Goal: Information Seeking & Learning: Learn about a topic

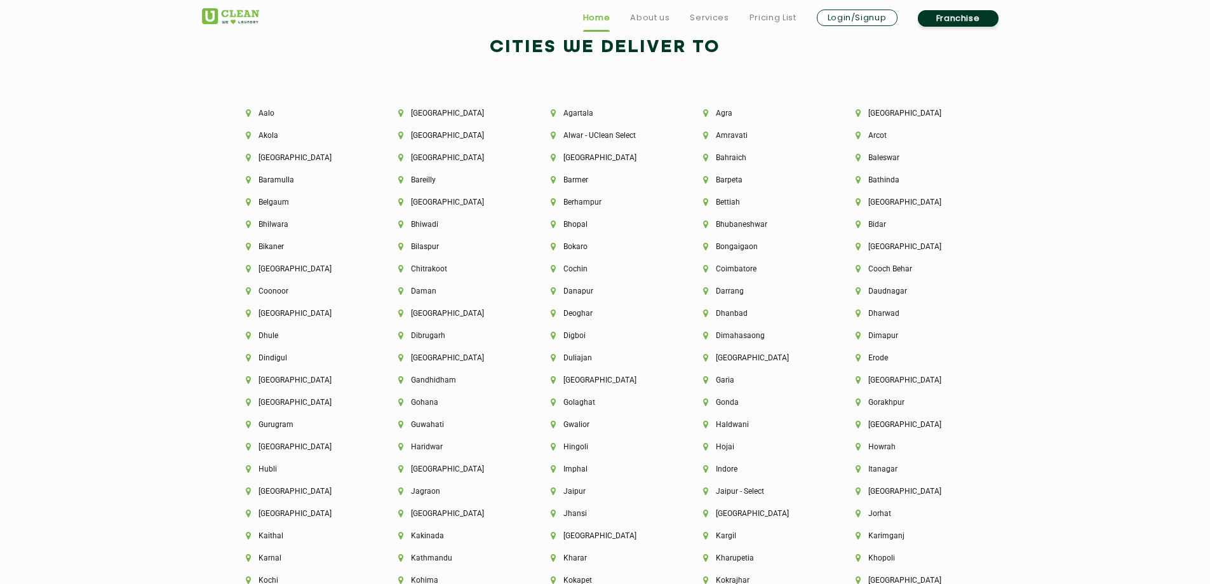
scroll to position [2858, 0]
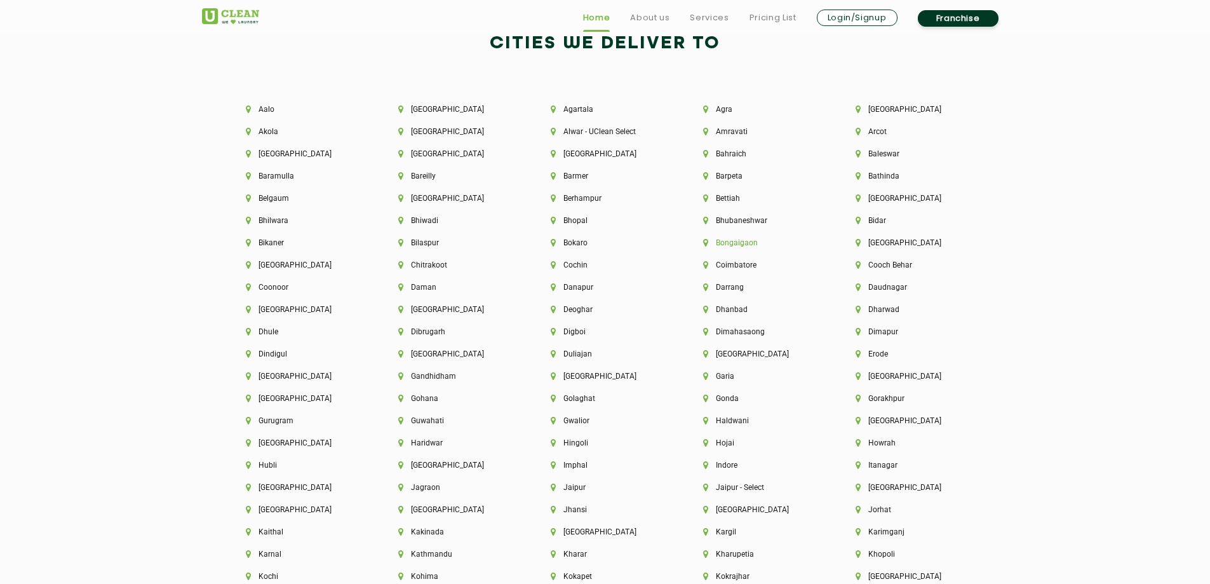
click at [741, 241] on li "Bongaigaon" at bounding box center [757, 242] width 109 height 9
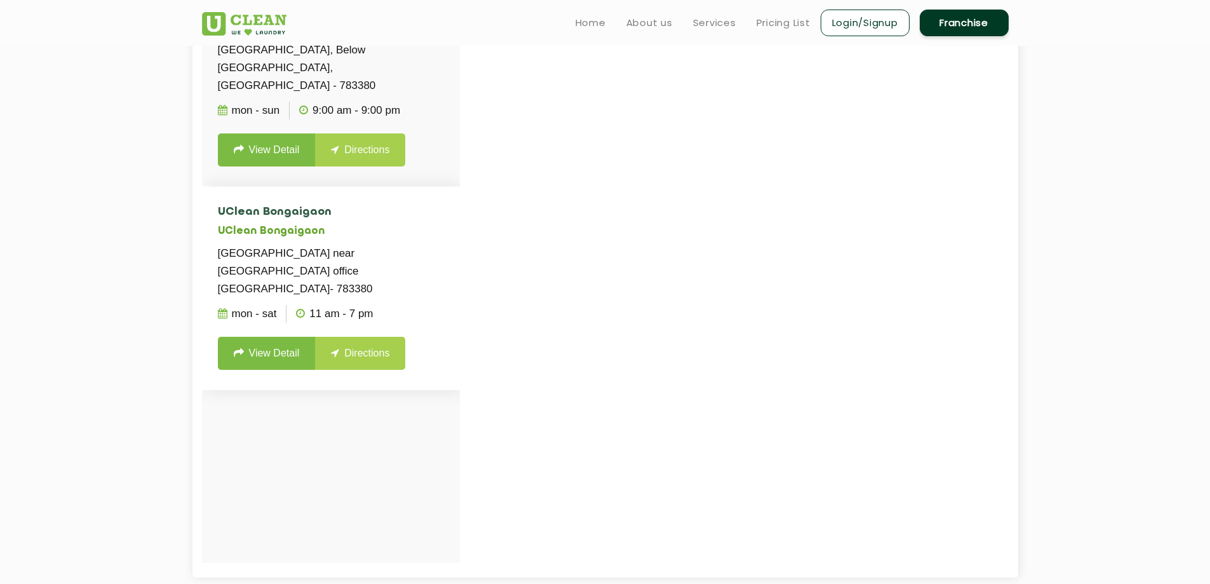
scroll to position [318, 0]
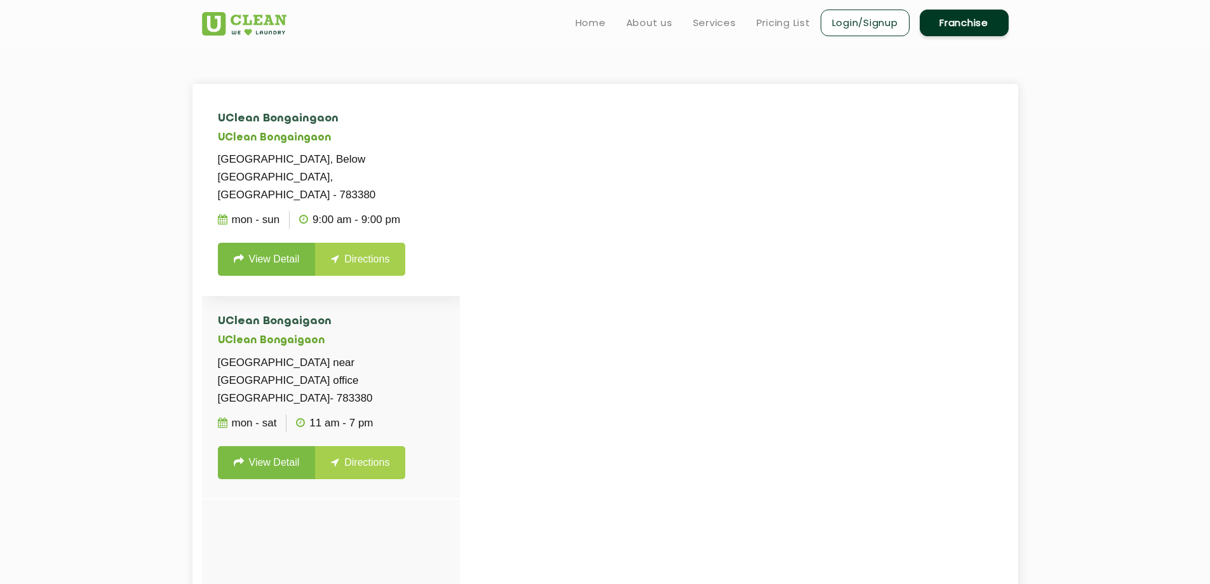
click at [285, 243] on link "View Detail" at bounding box center [267, 259] width 98 height 33
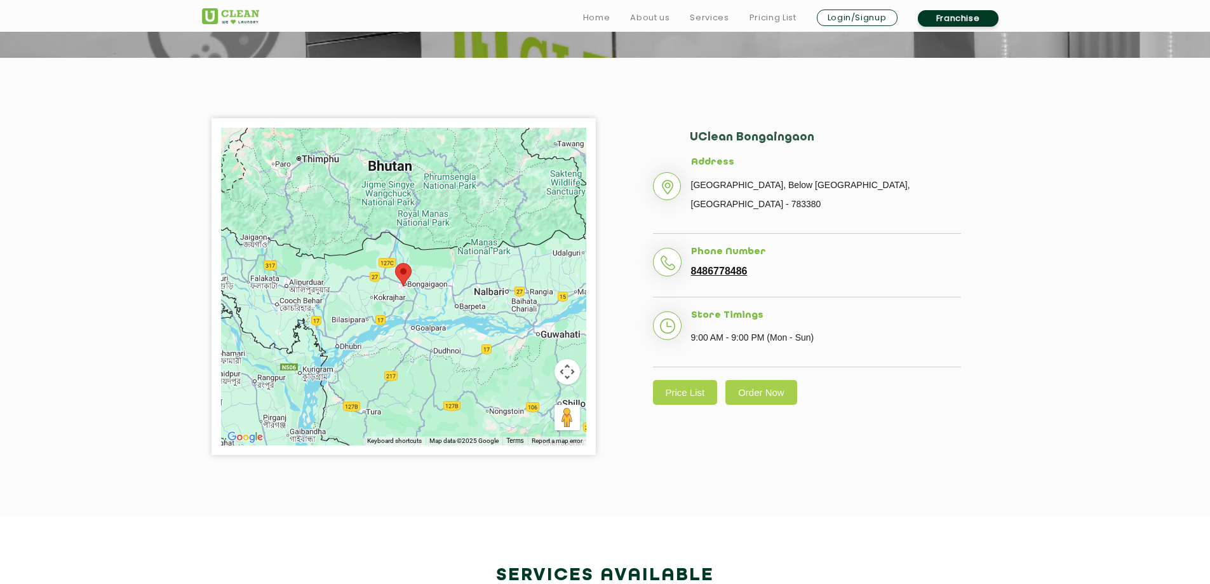
scroll to position [254, 0]
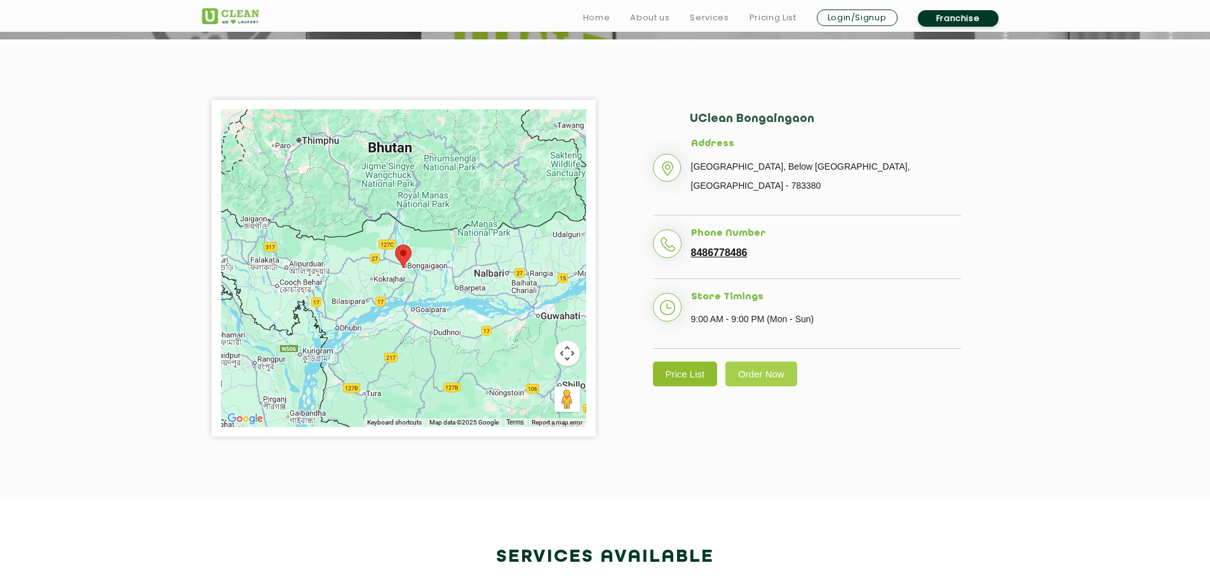
click at [685, 373] on link "Price List" at bounding box center [685, 373] width 65 height 25
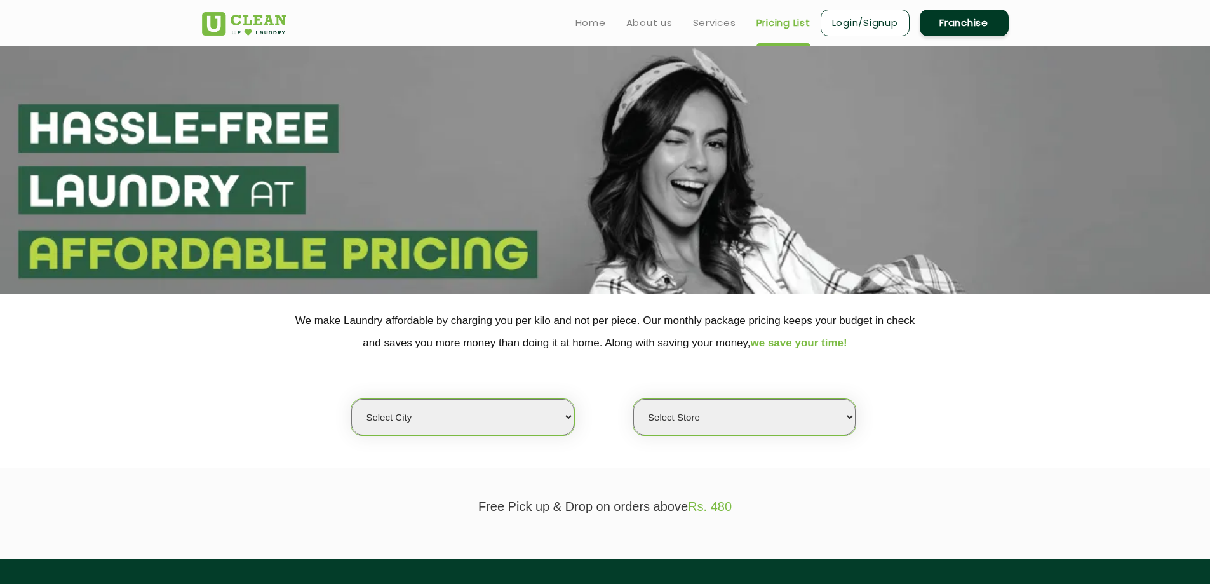
click at [548, 419] on select "Select city [GEOGRAPHIC_DATA] [GEOGRAPHIC_DATA] [GEOGRAPHIC_DATA] [GEOGRAPHIC_D…" at bounding box center [462, 417] width 222 height 36
select select "48"
click at [351, 399] on select "Select city [GEOGRAPHIC_DATA] [GEOGRAPHIC_DATA] [GEOGRAPHIC_DATA] [GEOGRAPHIC_D…" at bounding box center [462, 417] width 222 height 36
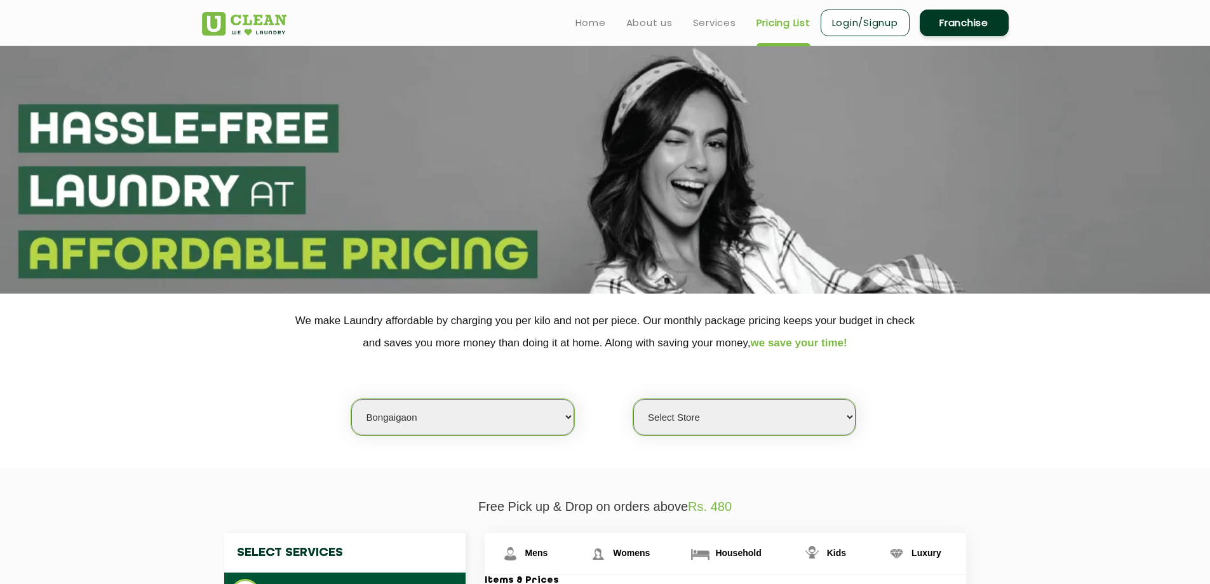
click at [701, 412] on select "Select Store [GEOGRAPHIC_DATA] [GEOGRAPHIC_DATA]" at bounding box center [744, 417] width 222 height 36
select select "342"
click at [633, 399] on select "Select Store [GEOGRAPHIC_DATA] [GEOGRAPHIC_DATA]" at bounding box center [744, 417] width 222 height 36
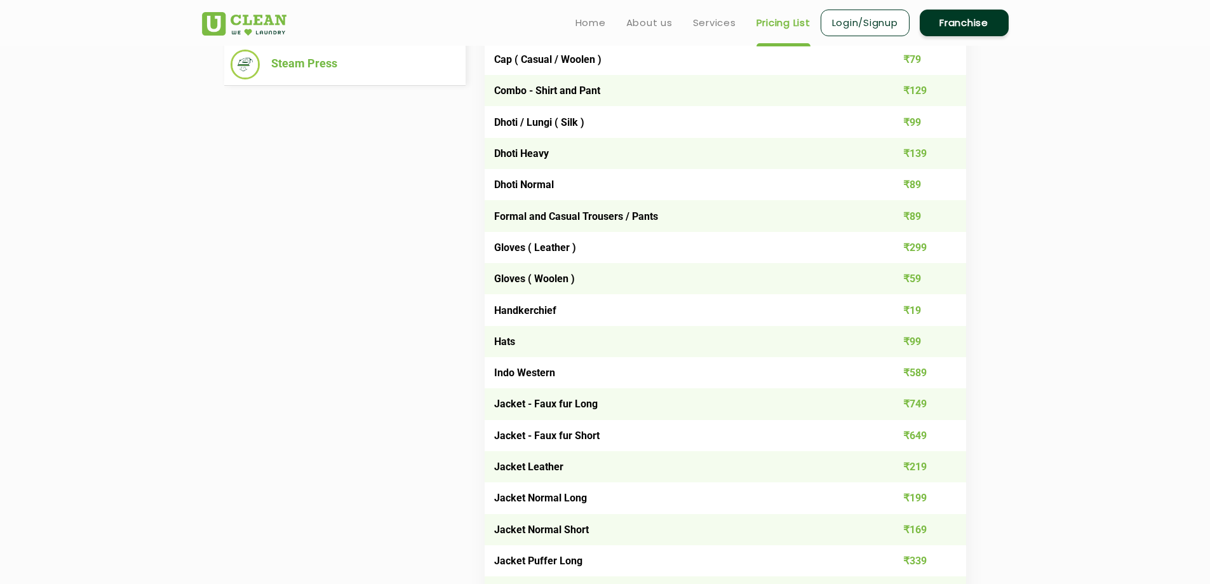
scroll to position [381, 0]
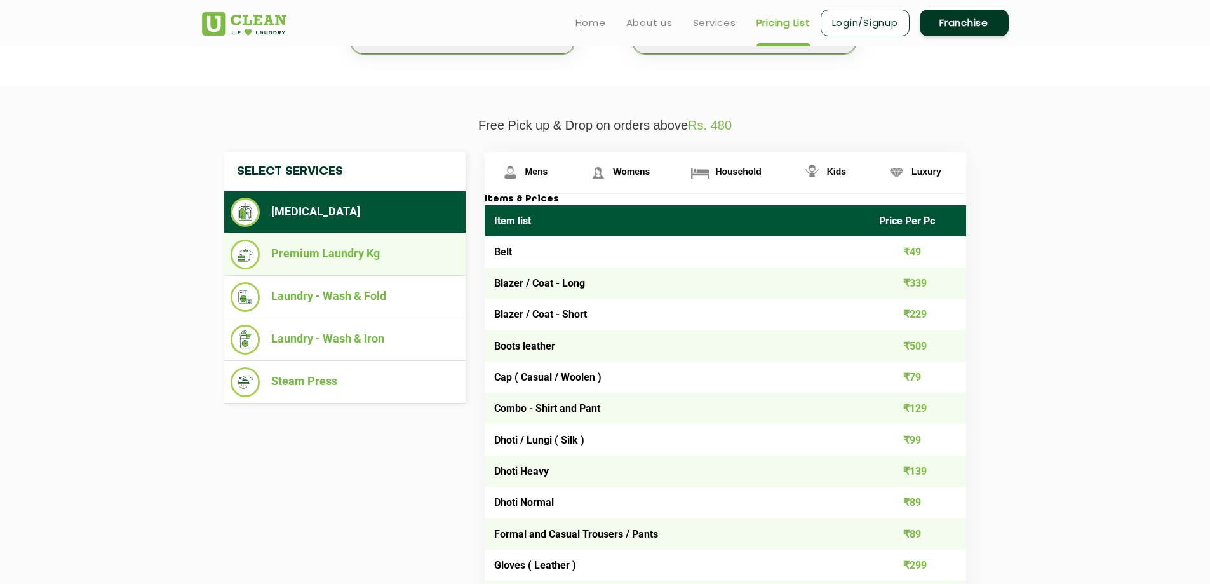
click at [328, 257] on li "Premium Laundry Kg" at bounding box center [345, 254] width 229 height 30
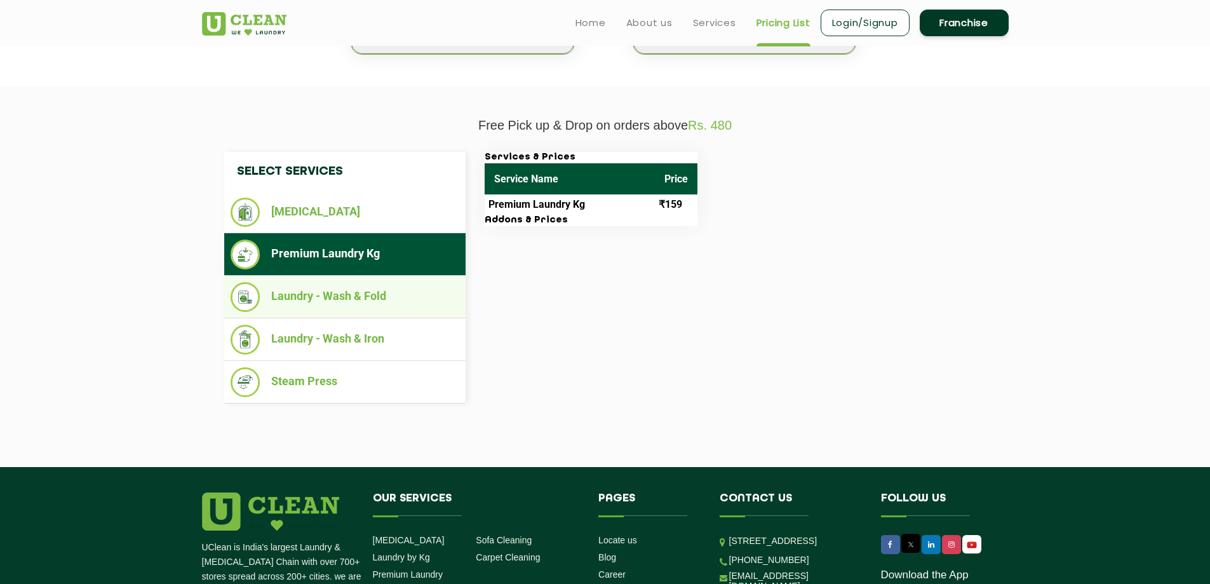
click at [322, 295] on li "Laundry - Wash & Fold" at bounding box center [345, 297] width 229 height 30
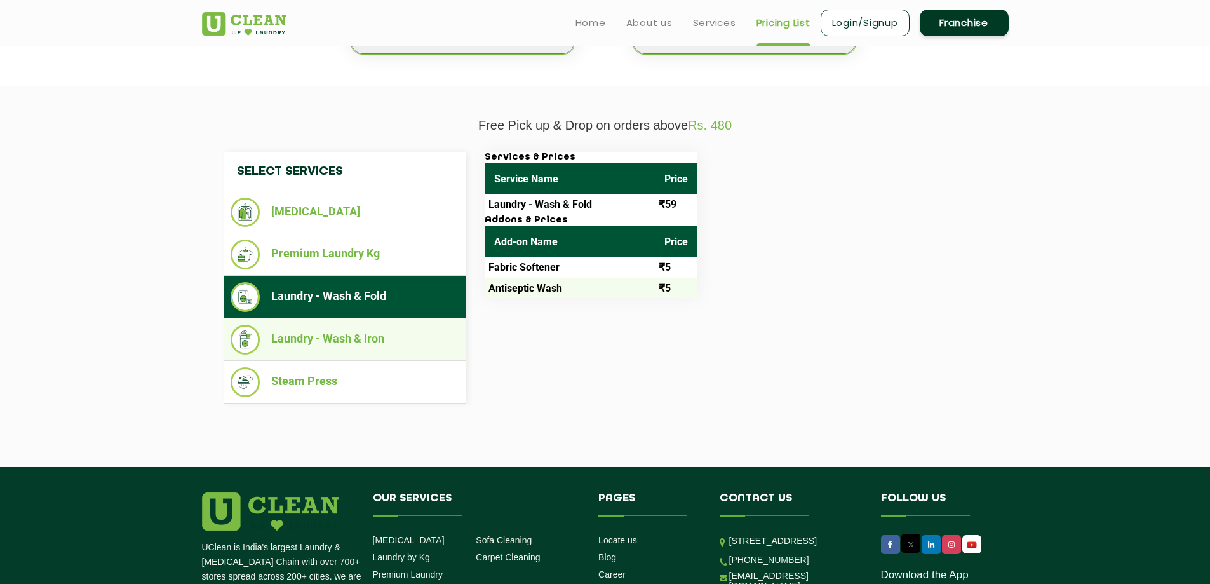
click at [376, 336] on li "Laundry - Wash & Iron" at bounding box center [345, 340] width 229 height 30
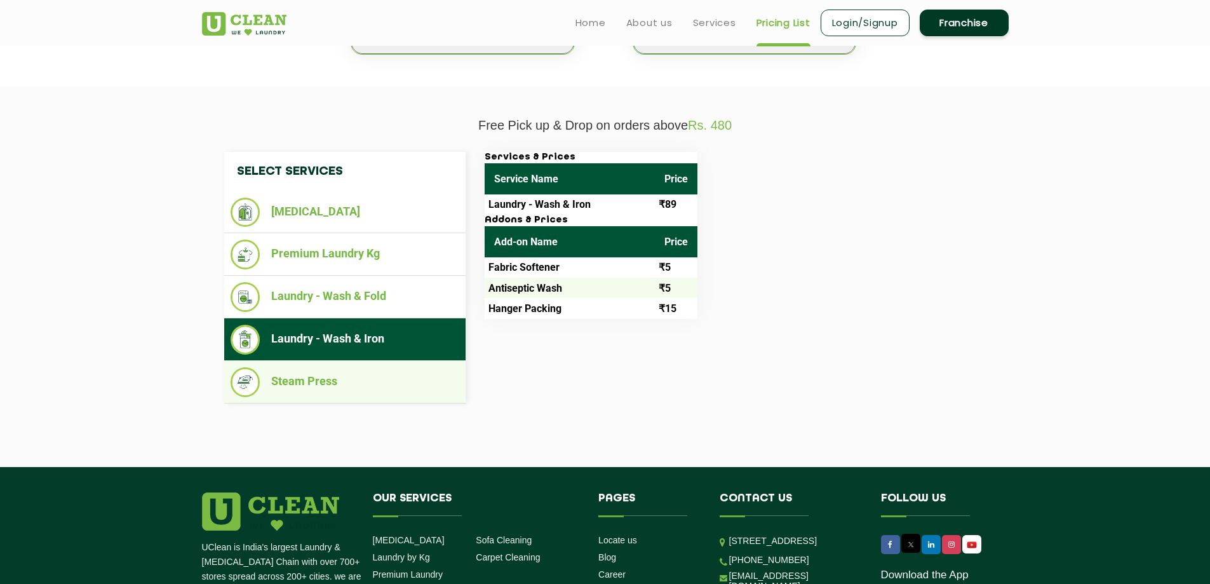
click at [346, 387] on li "Steam Press" at bounding box center [345, 382] width 229 height 30
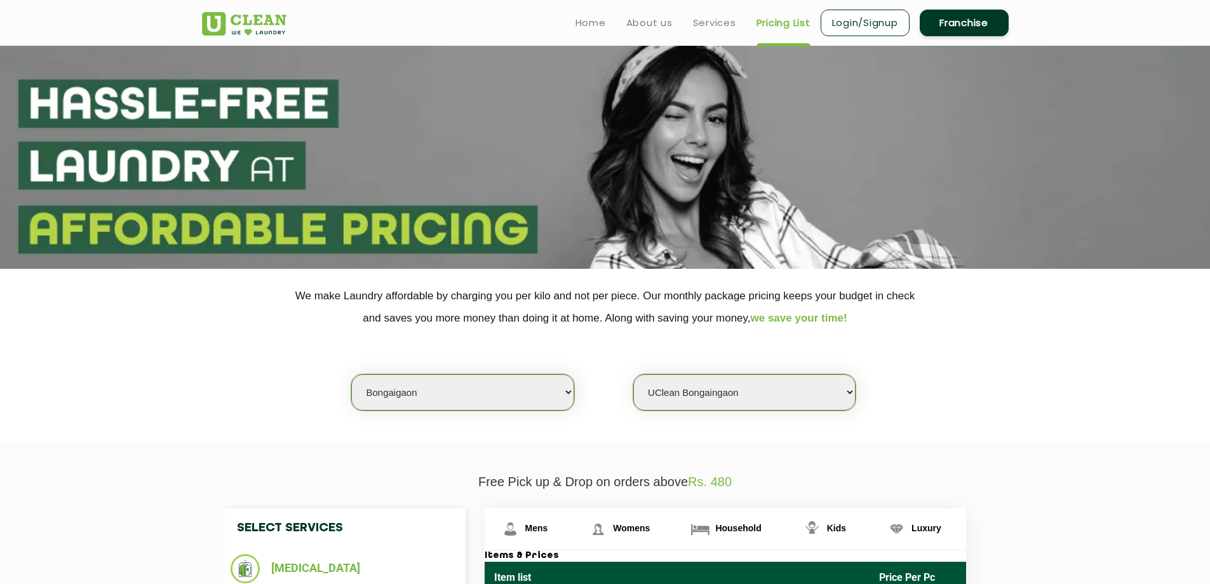
scroll to position [0, 0]
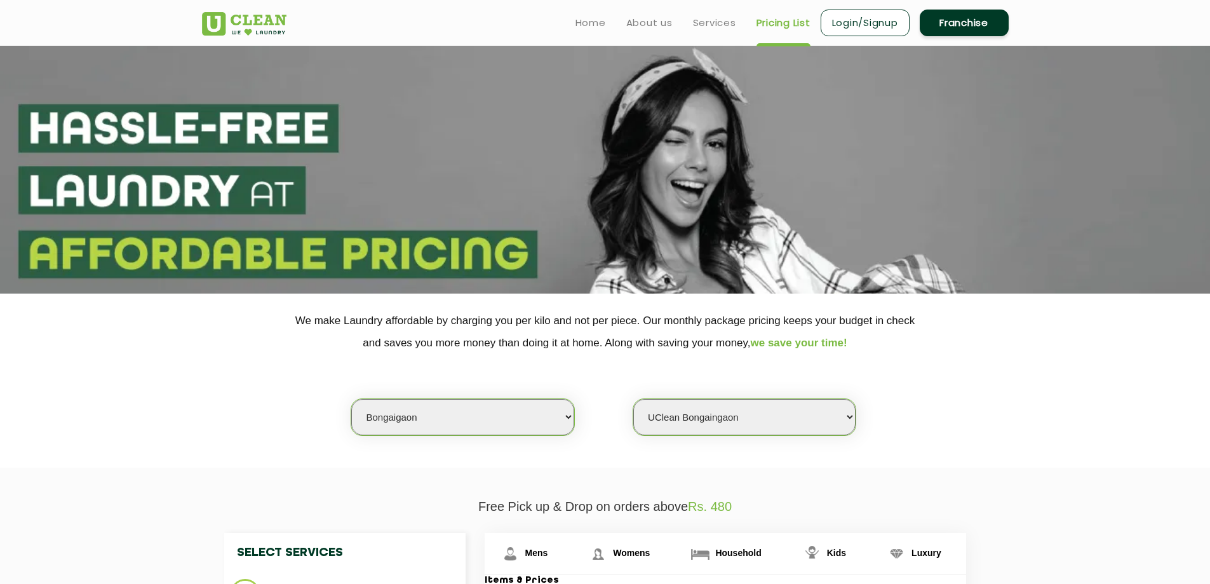
click at [959, 25] on link "Franchise" at bounding box center [964, 23] width 89 height 27
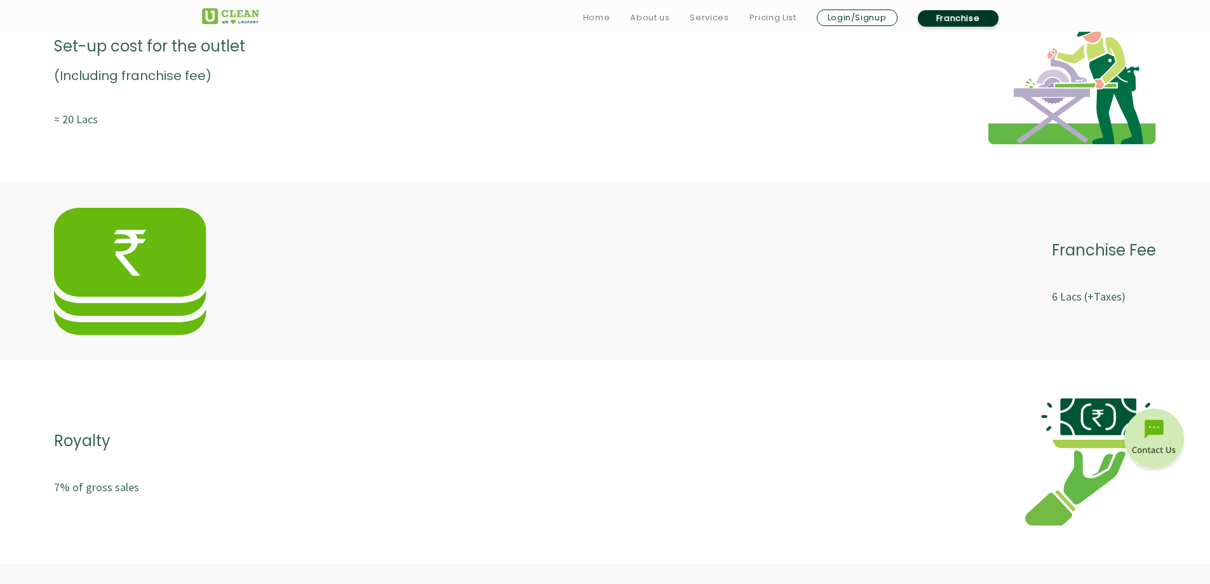
scroll to position [2350, 0]
